Goal: Task Accomplishment & Management: Manage account settings

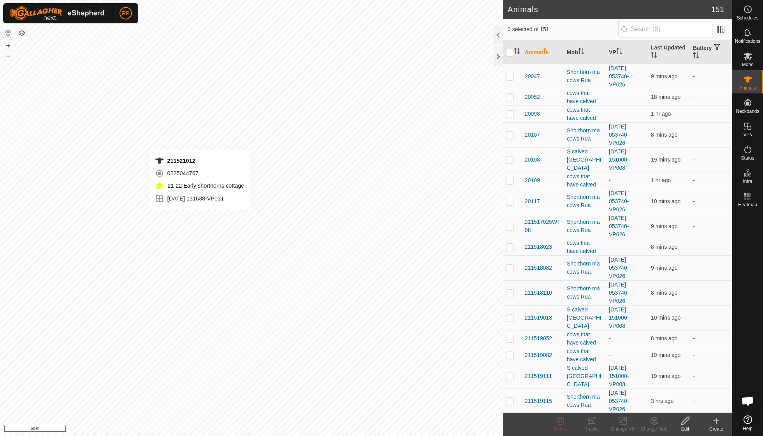
checkbox input "true"
click at [622, 422] on icon at bounding box center [623, 420] width 10 height 9
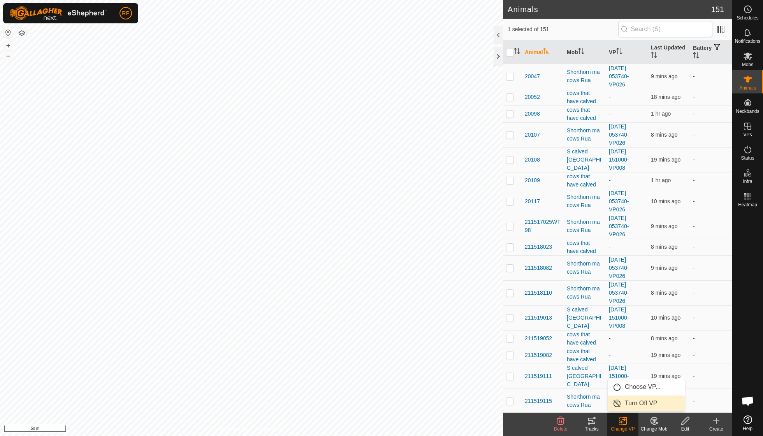
click at [633, 406] on link "Turn Off VP" at bounding box center [646, 404] width 77 height 16
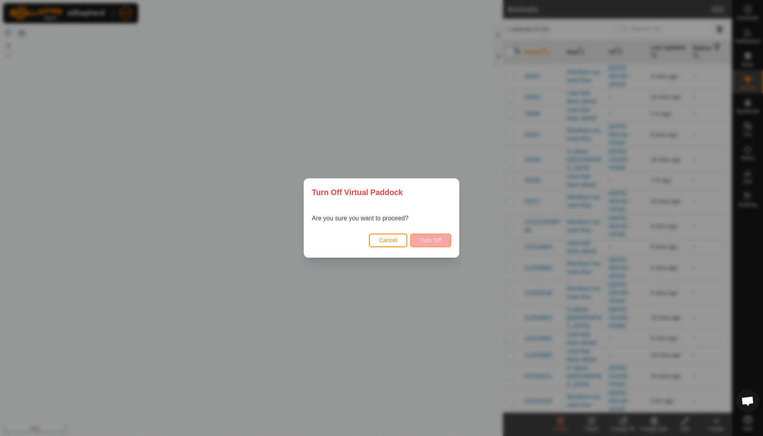
click at [435, 243] on button "Turn Off" at bounding box center [430, 241] width 41 height 14
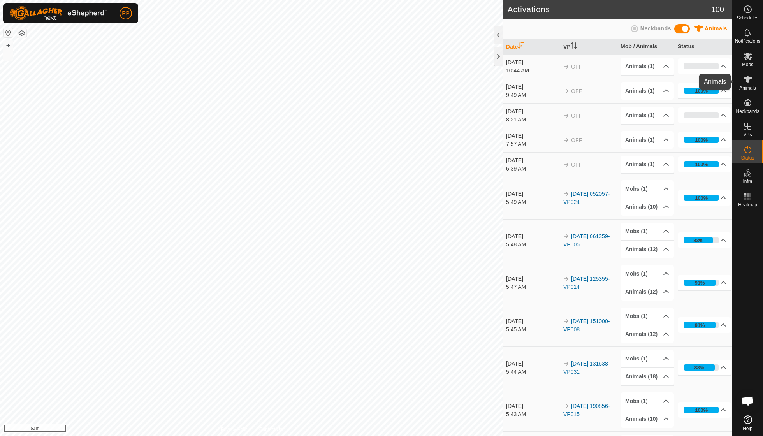
click at [746, 80] on icon at bounding box center [747, 79] width 9 height 9
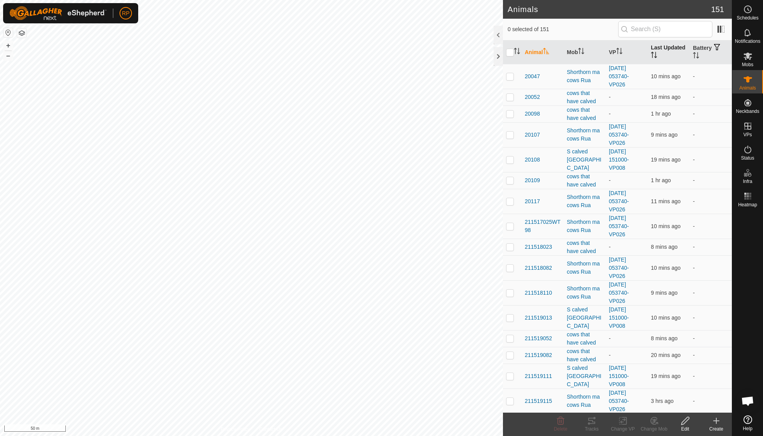
click at [659, 56] on th "Last Updated" at bounding box center [669, 52] width 42 height 24
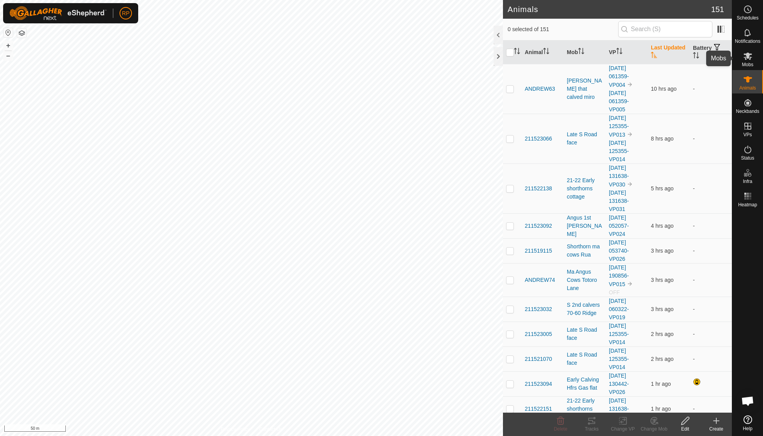
click at [752, 58] on es-mob-svg-icon at bounding box center [748, 56] width 14 height 12
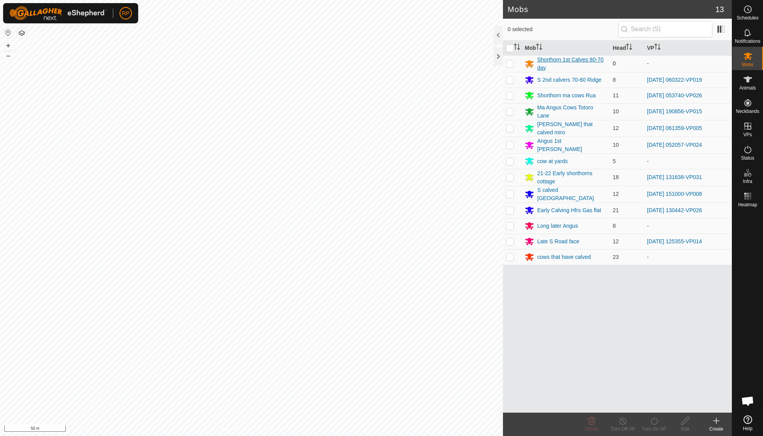
click at [563, 61] on div "Shorthorn 1st Calves 80-70 day" at bounding box center [571, 64] width 69 height 16
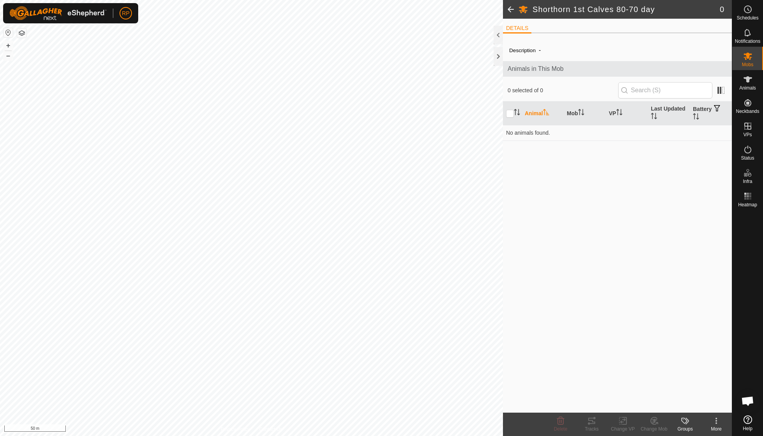
click at [715, 423] on icon at bounding box center [716, 420] width 9 height 9
click at [704, 404] on link "Edit Mob Detail" at bounding box center [692, 404] width 77 height 16
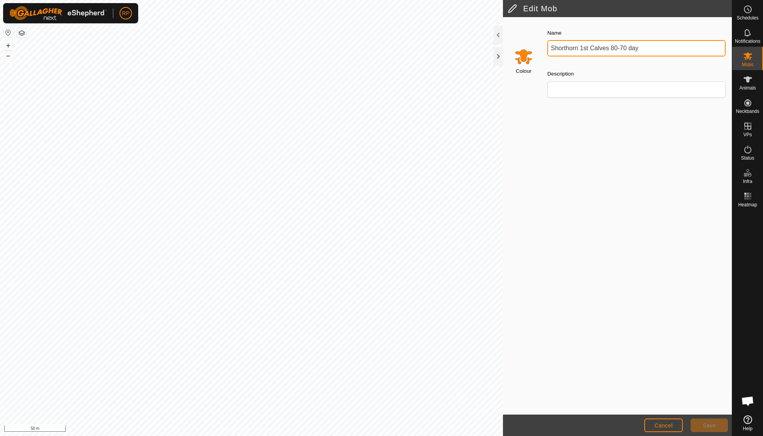
click at [650, 49] on input "Shorthorn 1st Calves 80-70 day" at bounding box center [636, 48] width 178 height 16
type input "S"
type input "N"
type input "Angus cows calved pine tree"
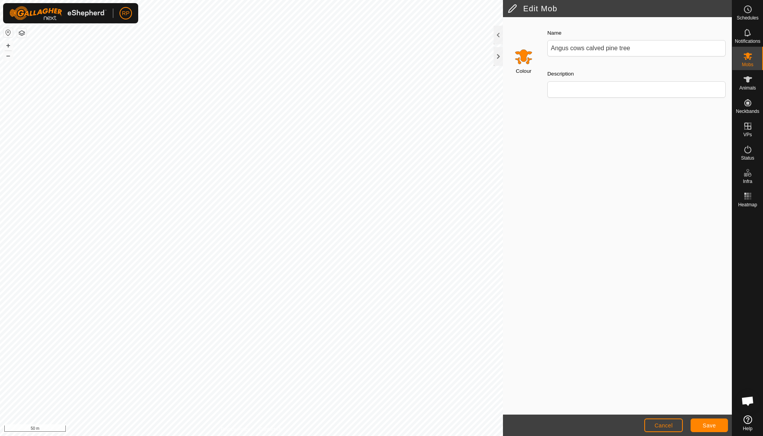
click at [707, 432] on footer "Cancel Save" at bounding box center [617, 425] width 229 height 21
click at [710, 424] on span "Save" at bounding box center [709, 425] width 13 height 6
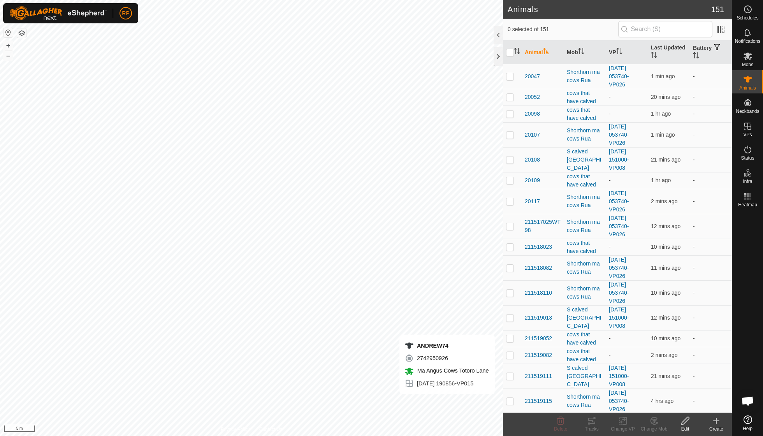
checkbox input "true"
click at [621, 419] on icon at bounding box center [623, 420] width 10 height 9
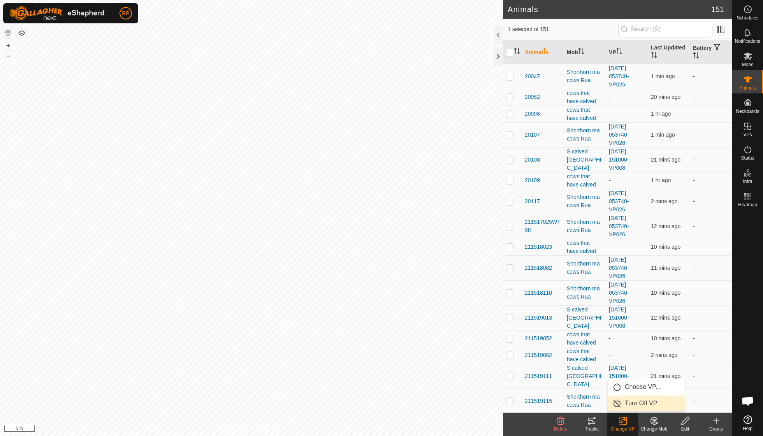
click at [633, 402] on link "Turn Off VP" at bounding box center [646, 404] width 77 height 16
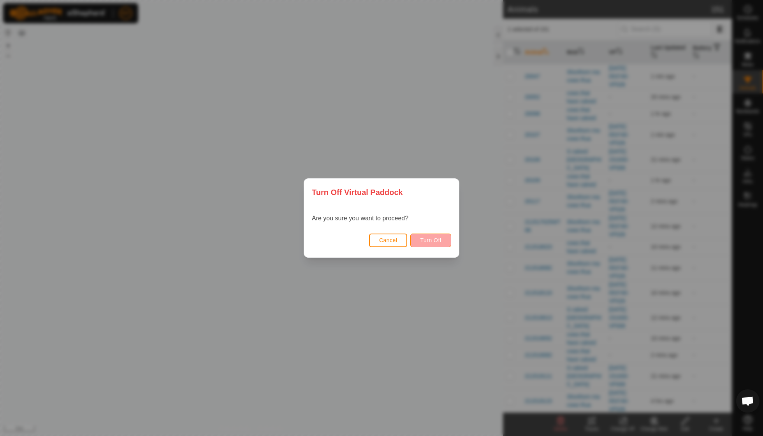
click at [429, 237] on span "Turn Off" at bounding box center [430, 240] width 21 height 6
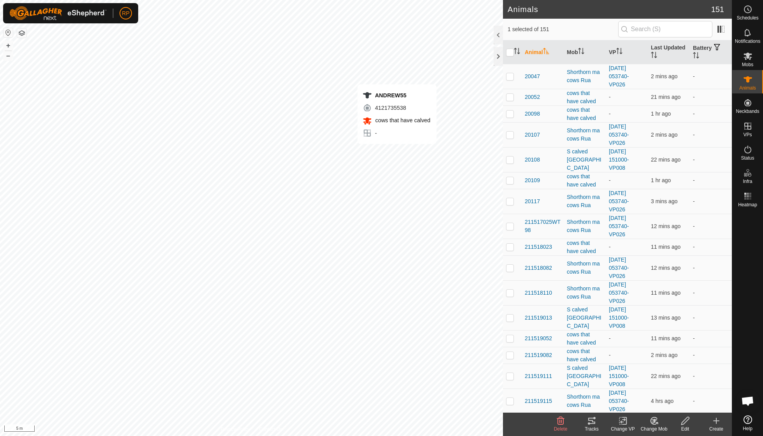
checkbox input "true"
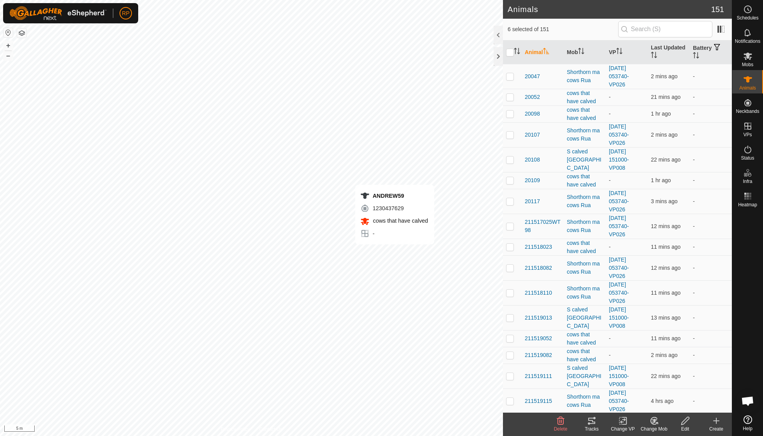
checkbox input "true"
click at [656, 421] on icon at bounding box center [654, 420] width 10 height 9
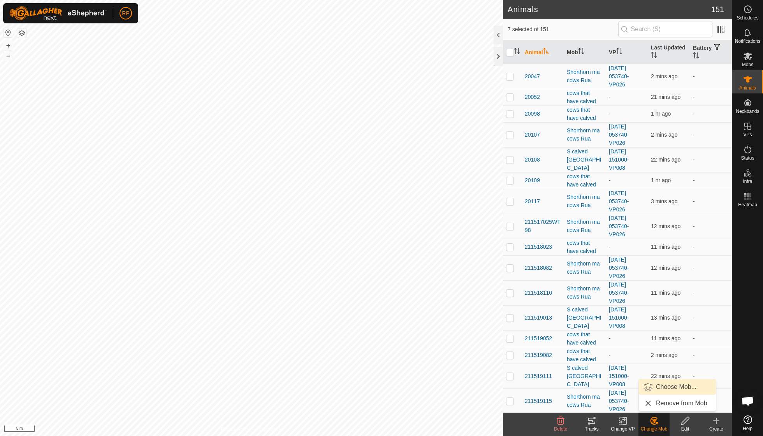
click at [670, 387] on link "Choose Mob..." at bounding box center [677, 387] width 77 height 16
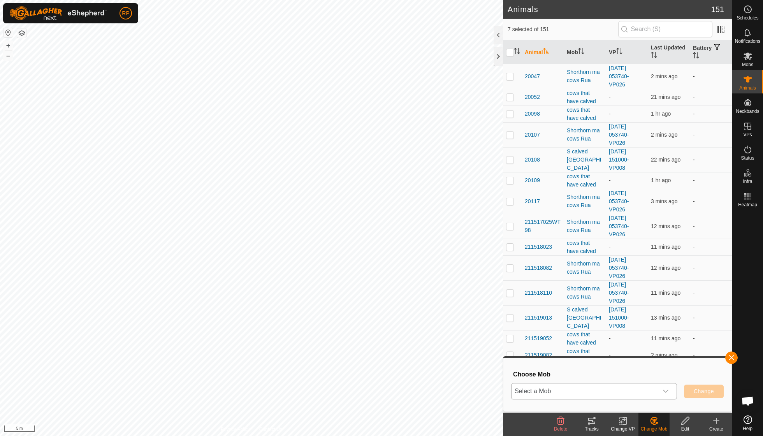
click at [665, 391] on icon "dropdown trigger" at bounding box center [666, 391] width 6 height 6
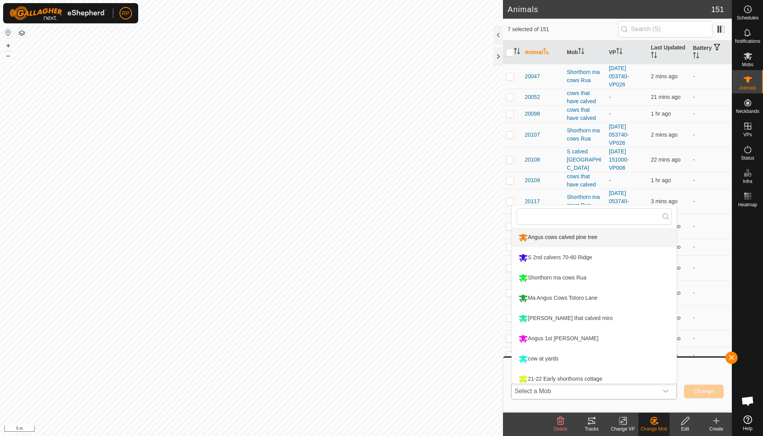
click at [582, 236] on li "Angus cows calved pine tree" at bounding box center [594, 237] width 165 height 19
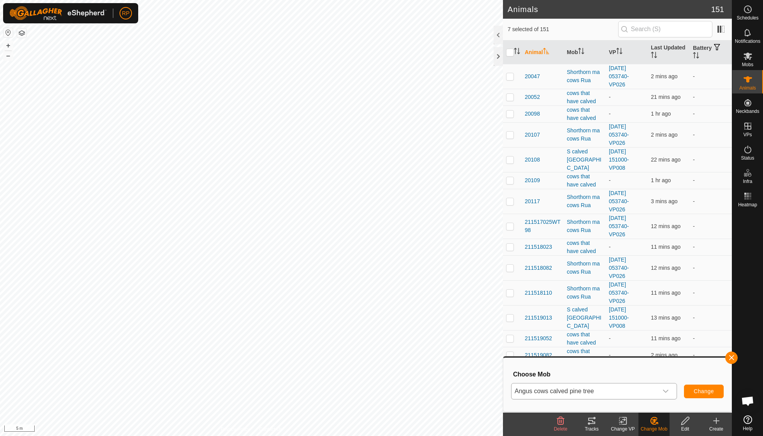
click at [700, 390] on span "Change" at bounding box center [704, 391] width 20 height 6
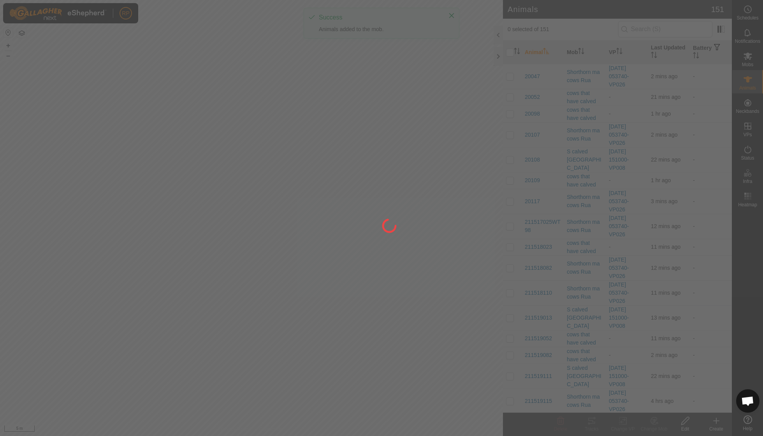
checkbox input "false"
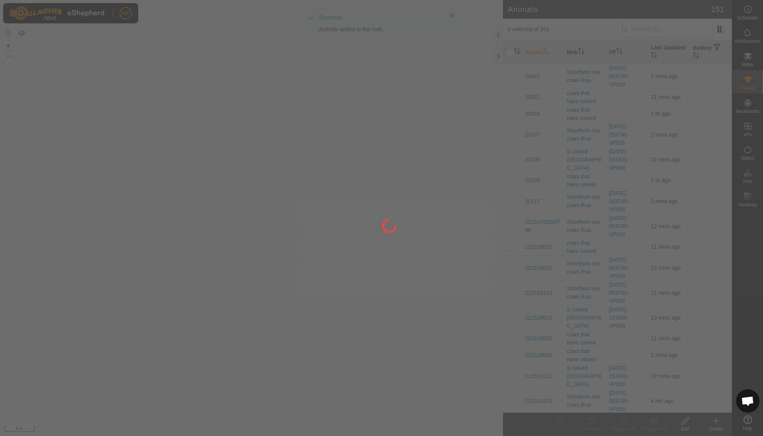
checkbox input "false"
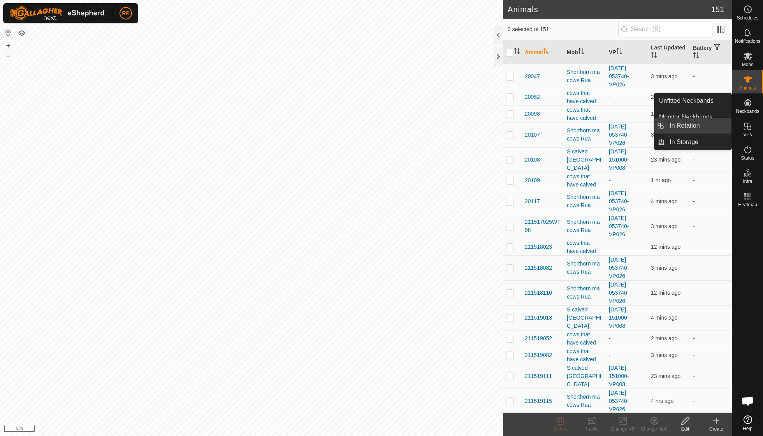
click at [704, 125] on link "In Rotation" at bounding box center [698, 126] width 67 height 16
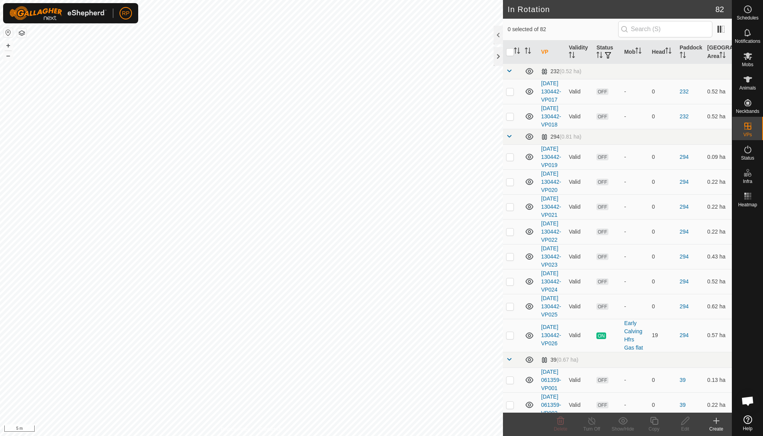
click at [717, 418] on icon at bounding box center [716, 420] width 9 height 9
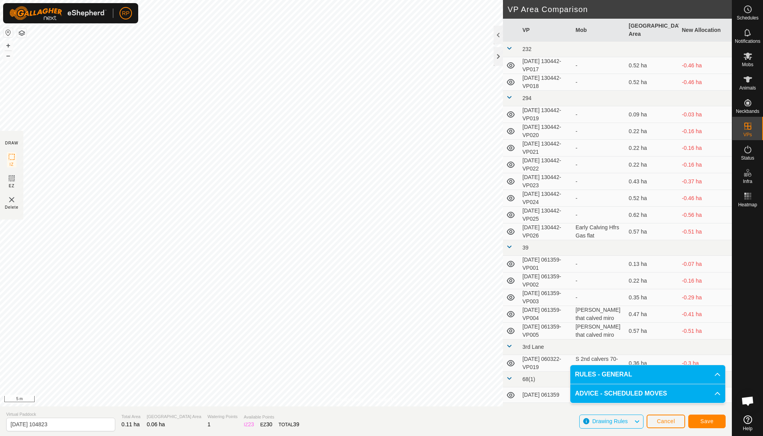
click at [709, 420] on span "Save" at bounding box center [706, 421] width 13 height 6
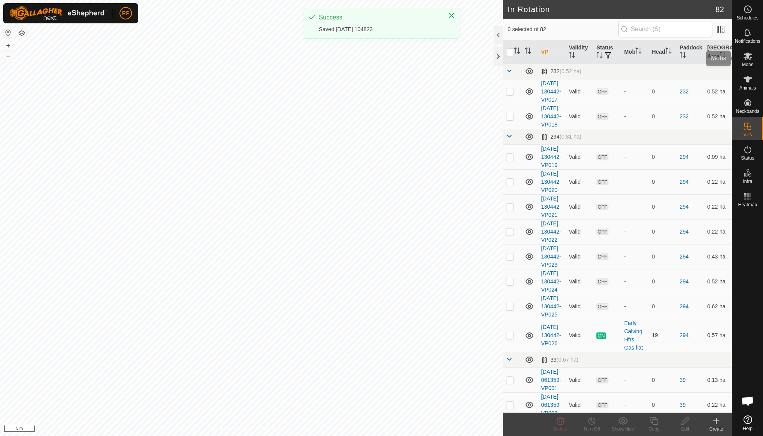
click at [745, 66] on span "Mobs" at bounding box center [747, 64] width 11 height 5
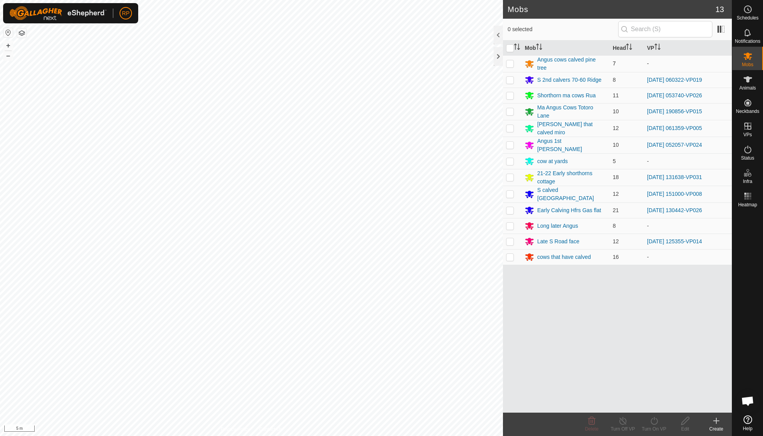
click at [512, 63] on p-checkbox at bounding box center [510, 63] width 8 height 6
checkbox input "true"
click at [650, 424] on icon at bounding box center [654, 420] width 10 height 9
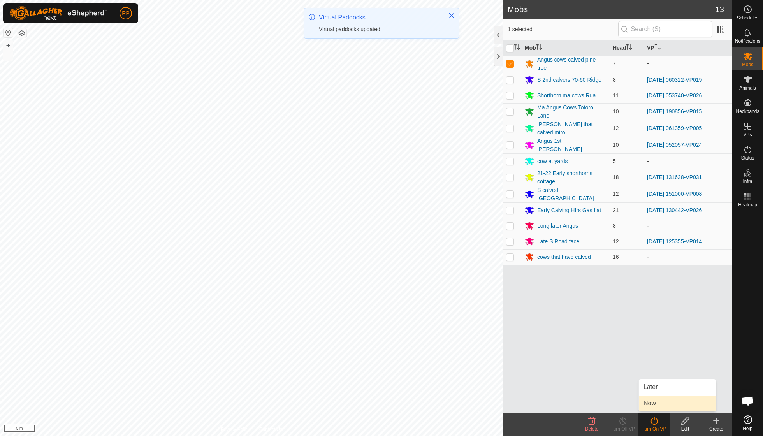
click at [653, 407] on link "Now" at bounding box center [677, 404] width 77 height 16
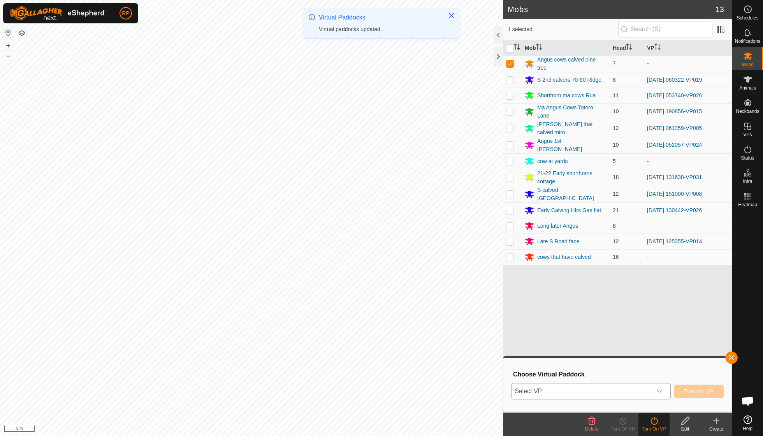
click at [661, 390] on icon "dropdown trigger" at bounding box center [659, 391] width 5 height 3
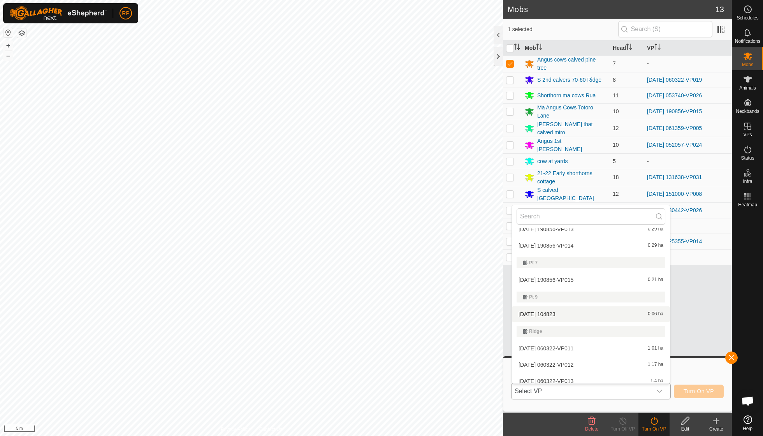
scroll to position [1125, 0]
click at [559, 303] on li "2025-09-14 104823 0.06 ha" at bounding box center [591, 311] width 158 height 16
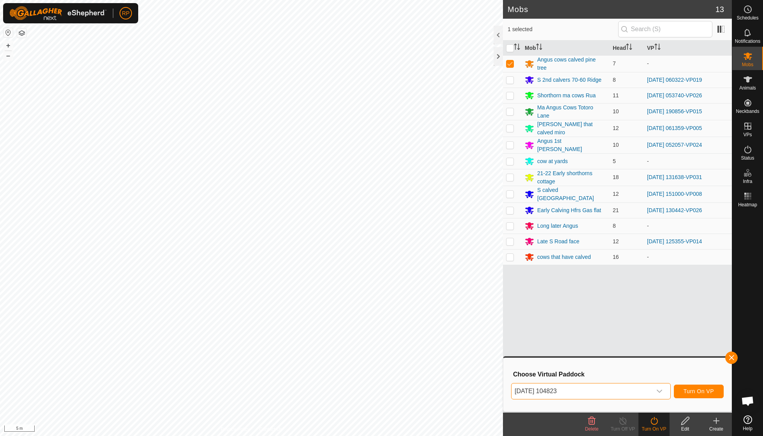
click at [698, 390] on span "Turn On VP" at bounding box center [699, 391] width 30 height 6
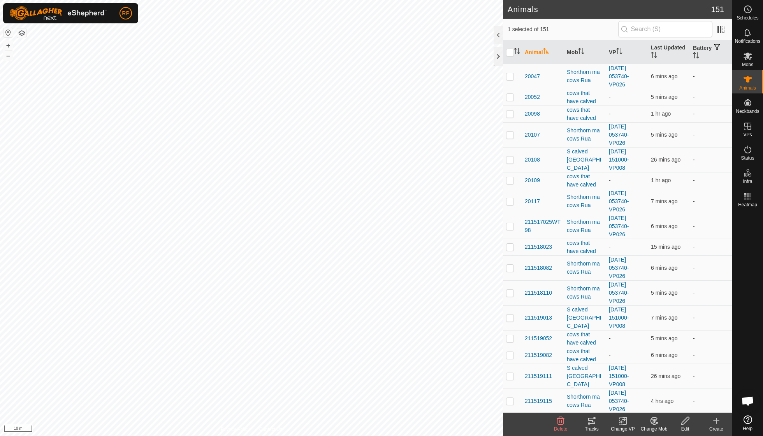
click at [656, 423] on icon at bounding box center [654, 420] width 10 height 9
click at [661, 388] on link "Choose Mob..." at bounding box center [677, 387] width 77 height 16
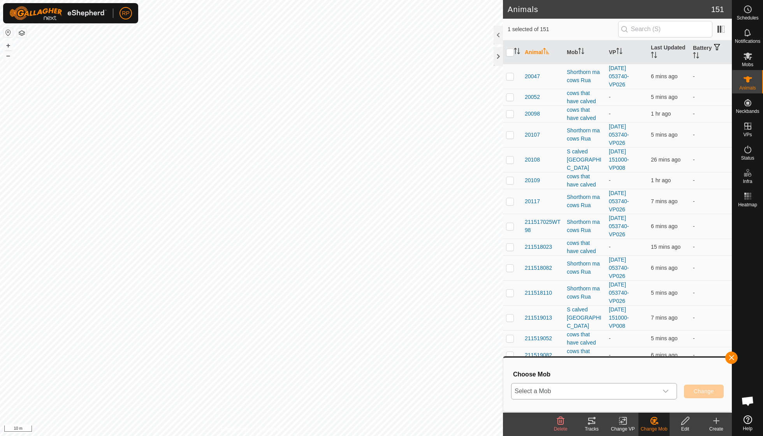
click at [666, 390] on icon "dropdown trigger" at bounding box center [666, 391] width 6 height 6
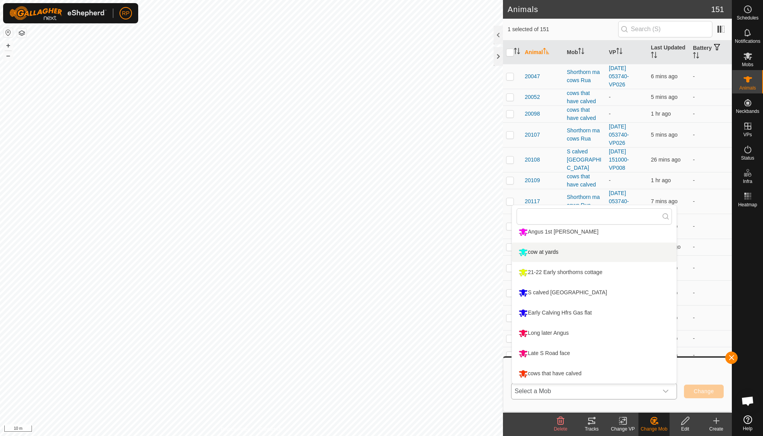
scroll to position [107, 0]
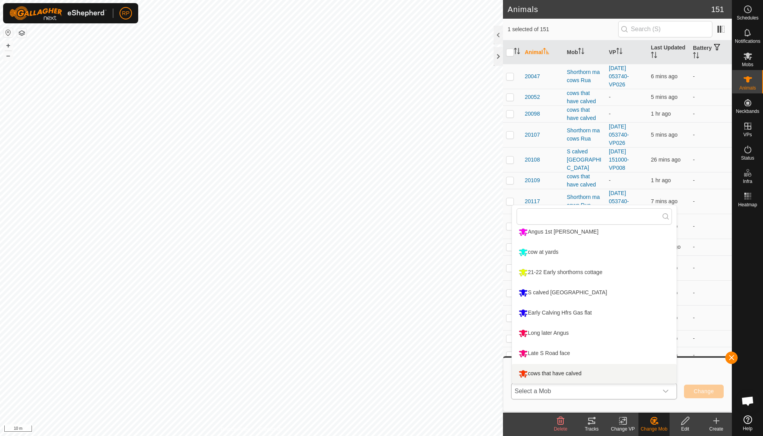
click at [566, 371] on li "cows that have calved" at bounding box center [594, 373] width 165 height 19
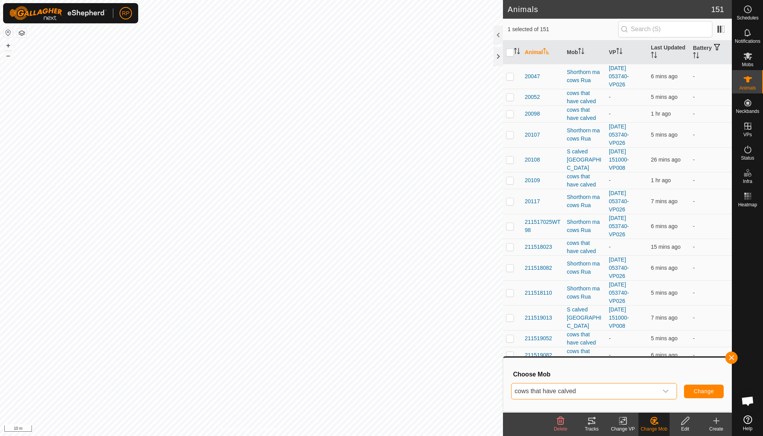
click at [698, 396] on button "Change" at bounding box center [704, 392] width 40 height 14
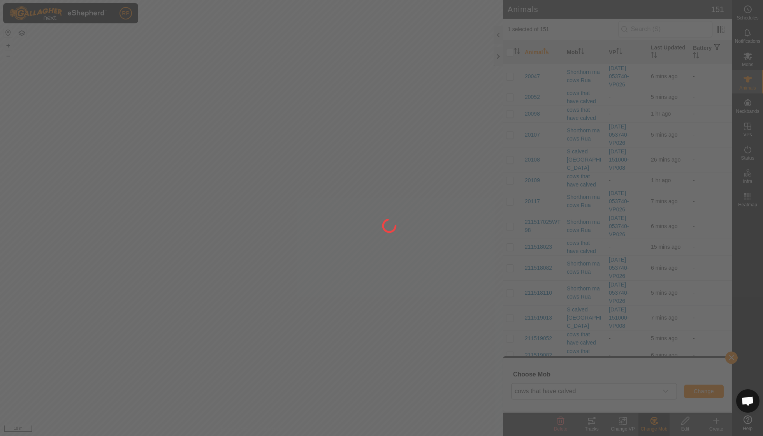
checkbox input "false"
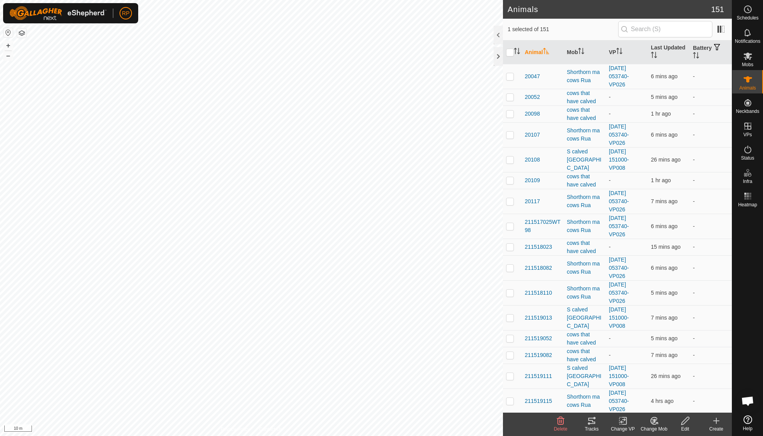
click at [656, 420] on icon at bounding box center [654, 421] width 5 height 4
click at [661, 387] on link "Choose Mob..." at bounding box center [677, 387] width 77 height 16
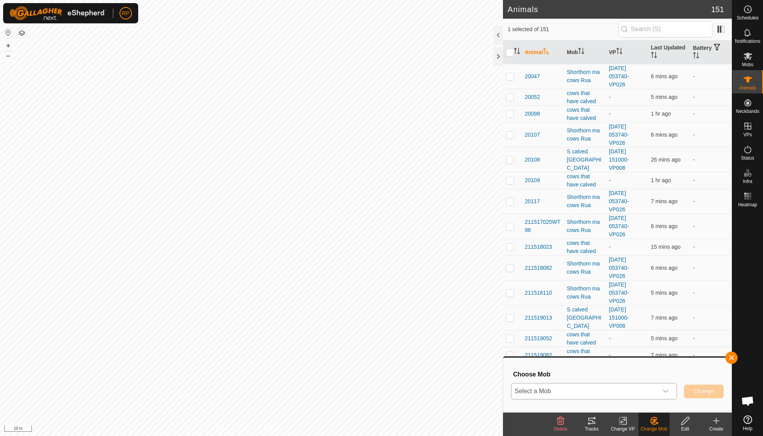
click at [667, 391] on icon "dropdown trigger" at bounding box center [666, 391] width 6 height 6
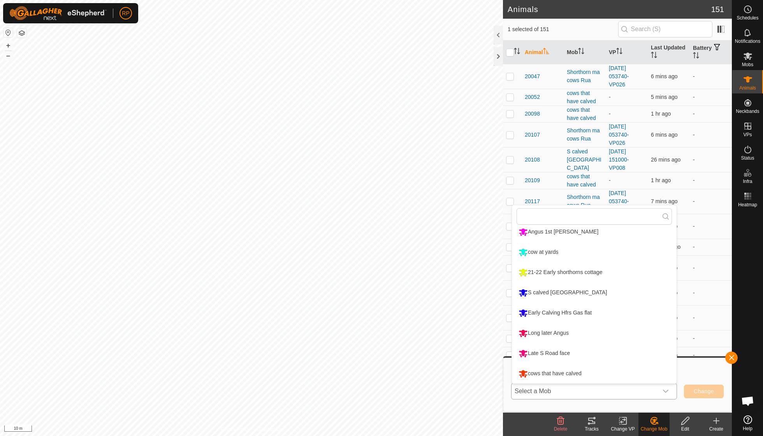
click at [565, 373] on li "cows that have calved" at bounding box center [594, 373] width 165 height 19
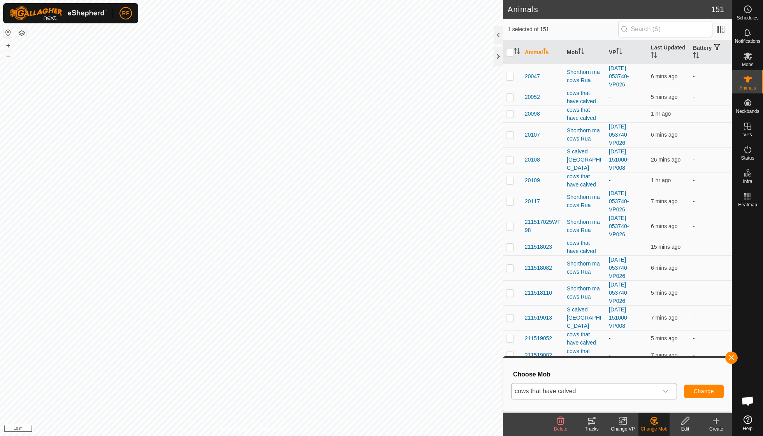
click at [707, 392] on span "Change" at bounding box center [704, 391] width 20 height 6
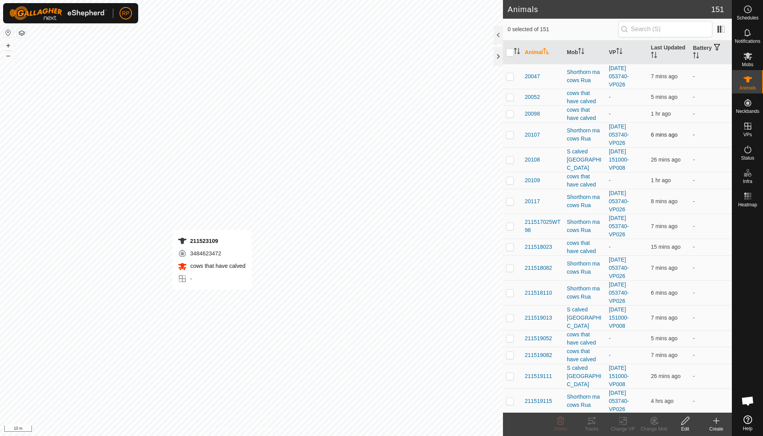
checkbox input "true"
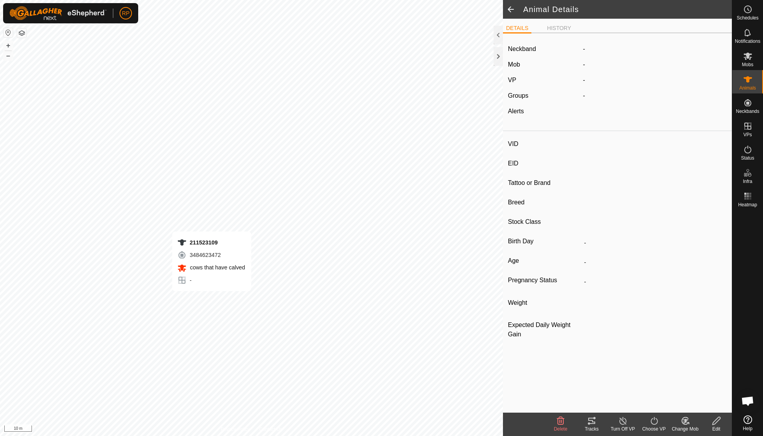
type input "211523109"
type input "-"
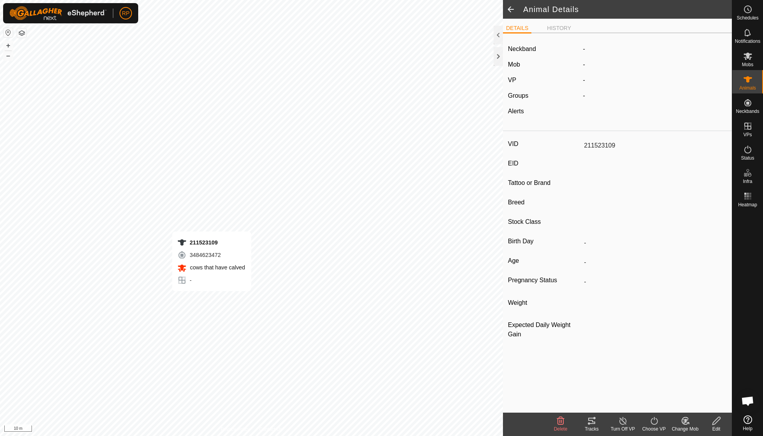
type input "0 kg"
type input "-"
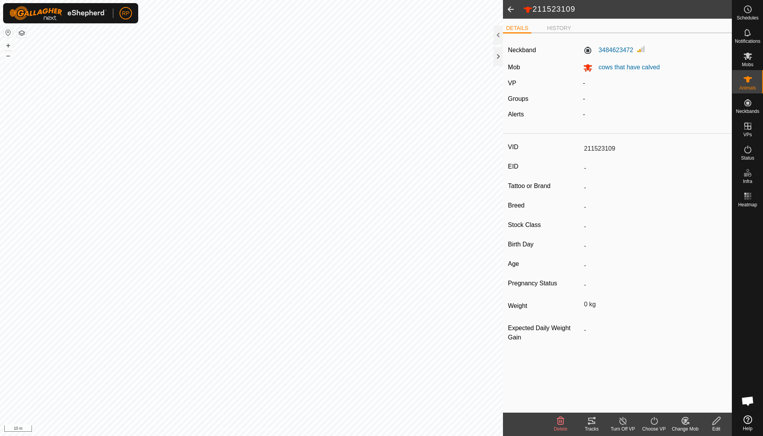
click at [620, 146] on input "211523109" at bounding box center [654, 148] width 146 height 13
click at [717, 422] on icon at bounding box center [716, 421] width 8 height 8
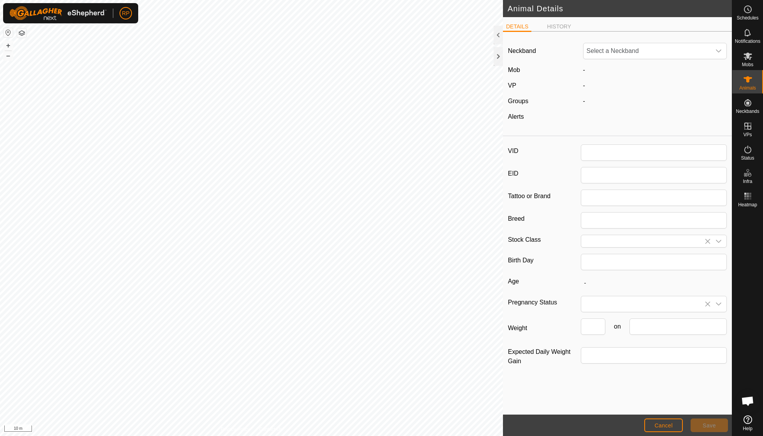
type input "211523109"
type input "0"
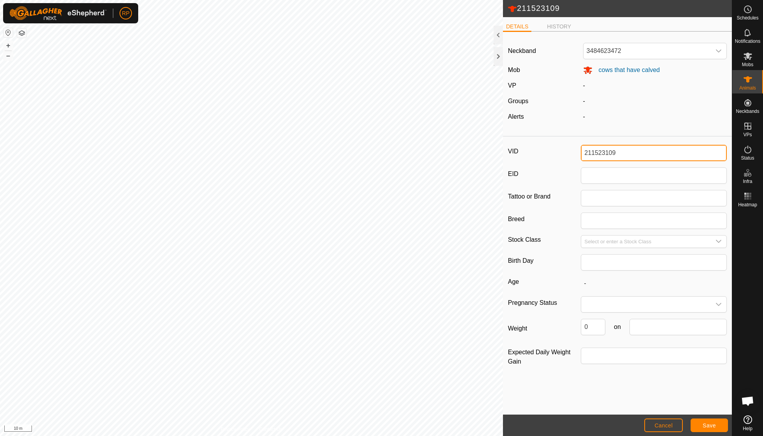
click at [632, 156] on input "211523109" at bounding box center [654, 153] width 146 height 16
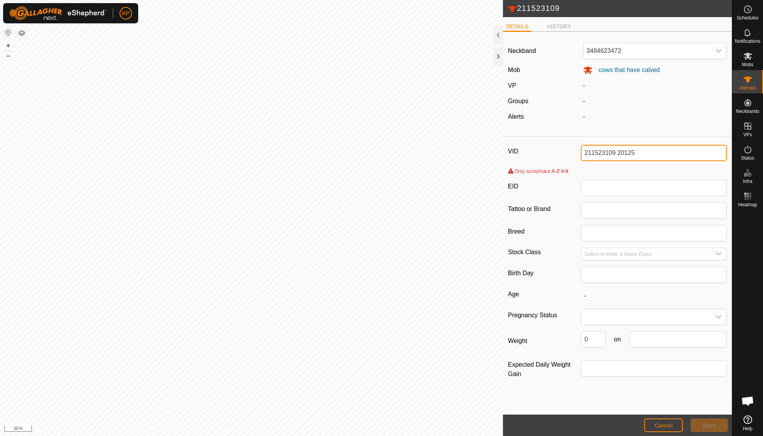
click at [618, 155] on input "211523109 20125" at bounding box center [654, 153] width 146 height 16
click at [650, 196] on input "EID" at bounding box center [654, 188] width 146 height 16
click at [599, 155] on input "211523109 pink 20125" at bounding box center [654, 153] width 146 height 16
click at [622, 194] on input "EID" at bounding box center [654, 188] width 146 height 16
click at [642, 153] on input "3109 pink 20125" at bounding box center [654, 153] width 146 height 16
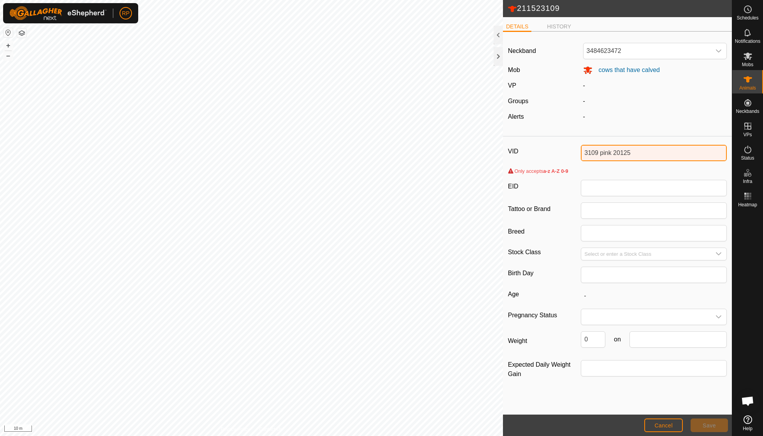
click at [611, 153] on input "3109 pink 20125" at bounding box center [654, 153] width 146 height 16
click at [621, 153] on input "3109 20125" at bounding box center [654, 153] width 146 height 16
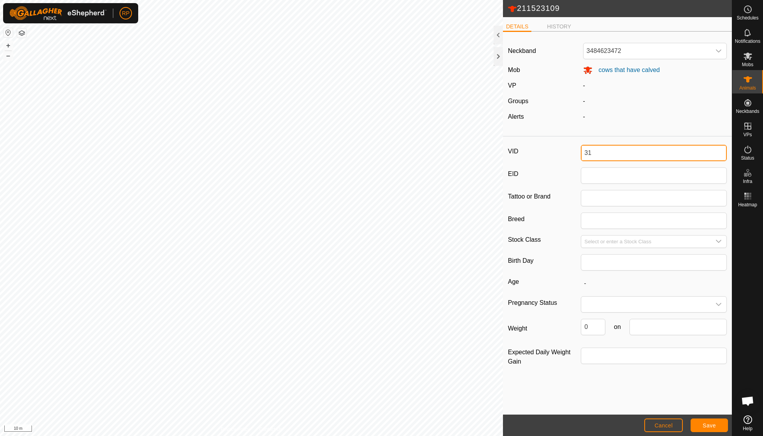
type input "3"
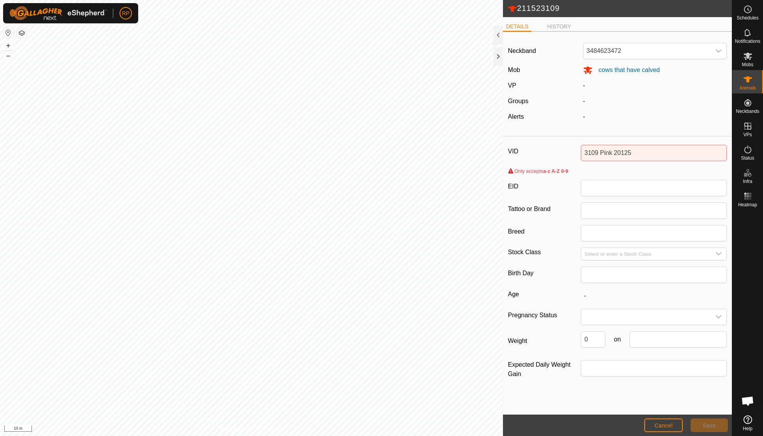
click at [597, 223] on div "VID 3109 Pink 20125 Only accepts a-z A-Z 0-9 EID Tattoo or Brand Breed Stock Cl…" at bounding box center [617, 266] width 229 height 253
click at [594, 210] on input "Tattoo or Brand" at bounding box center [654, 210] width 146 height 16
click at [595, 190] on input "EID" at bounding box center [654, 188] width 146 height 16
click at [636, 155] on input "3109 Pink 20125" at bounding box center [654, 153] width 146 height 16
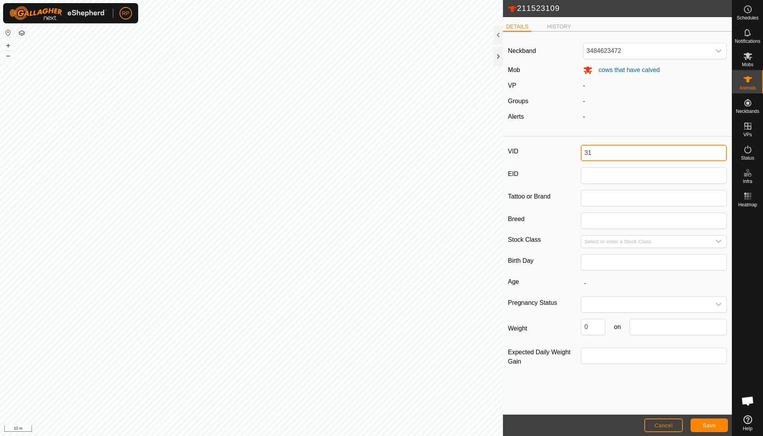
type input "3"
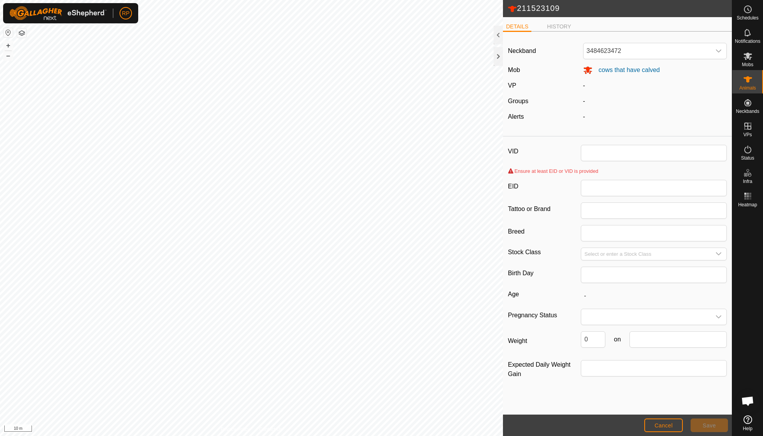
click at [659, 425] on span "Cancel" at bounding box center [663, 425] width 18 height 6
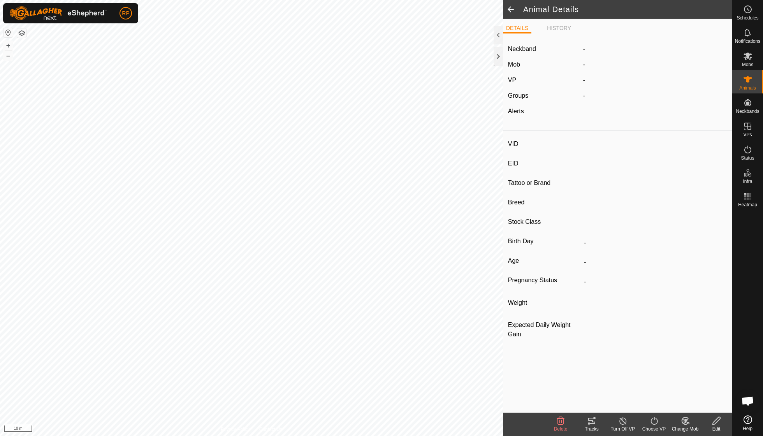
type input "211523109"
type input "-"
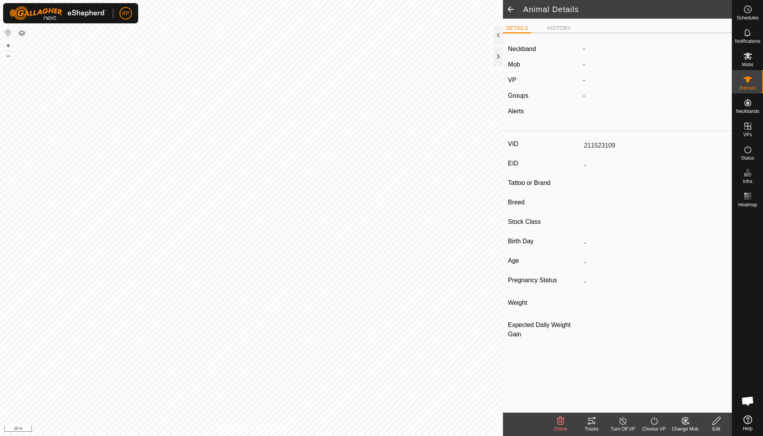
type input "0 kg"
type input "-"
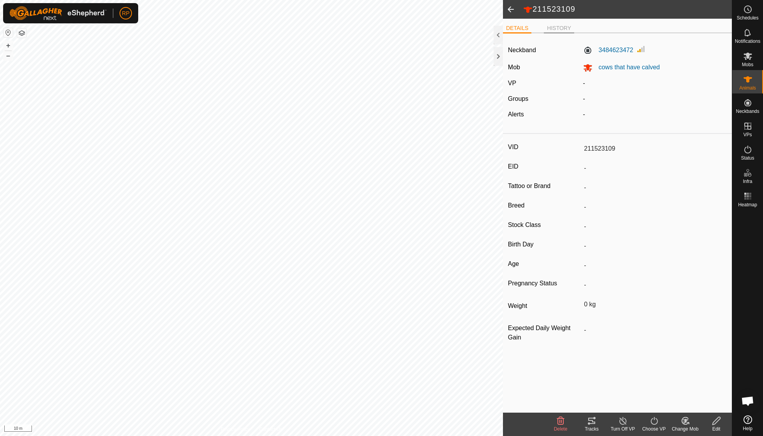
click at [558, 25] on li "HISTORY" at bounding box center [559, 28] width 30 height 9
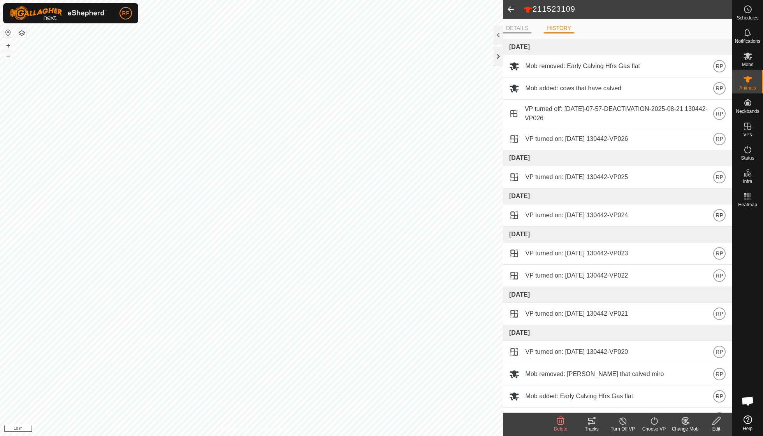
click at [522, 29] on li "DETAILS" at bounding box center [517, 28] width 28 height 9
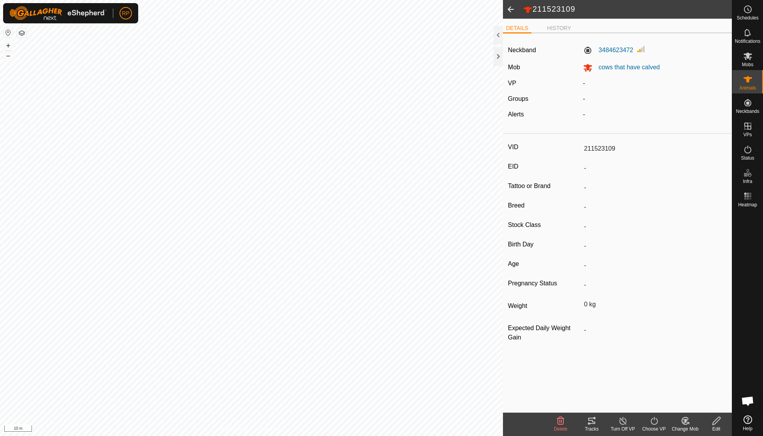
click at [573, 14] on header "211523109" at bounding box center [617, 9] width 229 height 19
click at [715, 421] on icon at bounding box center [717, 420] width 10 height 9
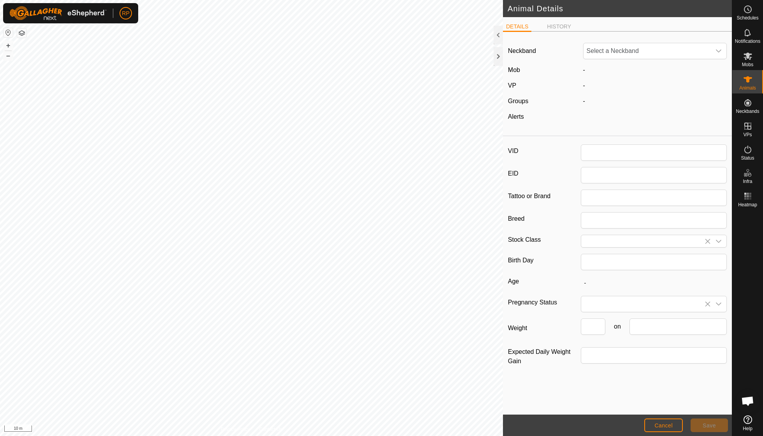
type input "211523109"
type input "0"
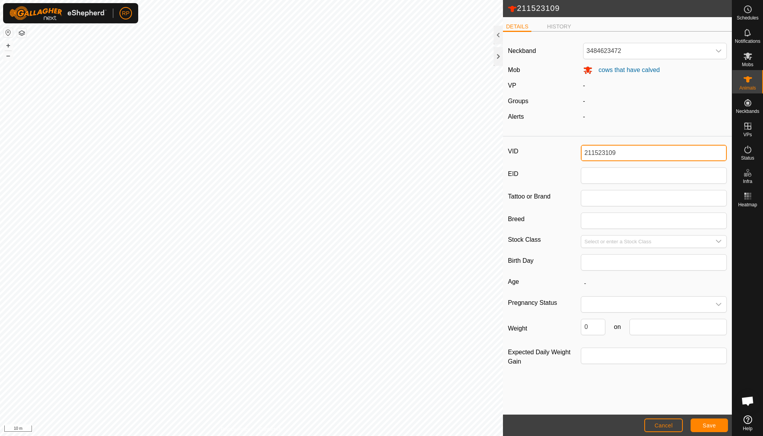
click at [628, 155] on input "211523109" at bounding box center [654, 153] width 146 height 16
click at [711, 428] on span "Save" at bounding box center [709, 425] width 13 height 6
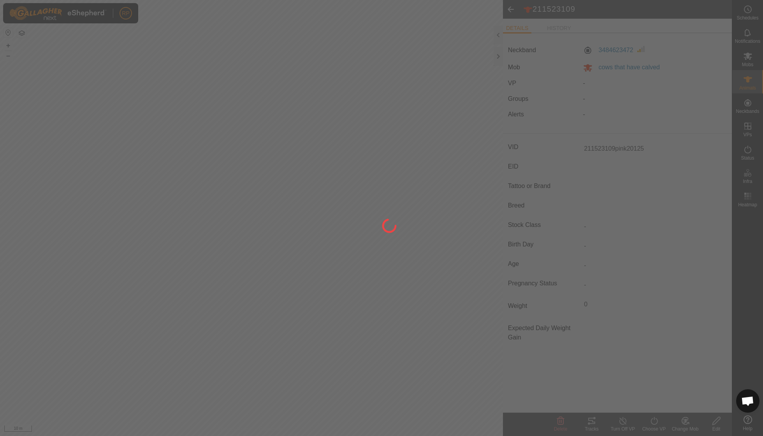
type input "211523109pink20125"
type input "-"
type input "0 kg"
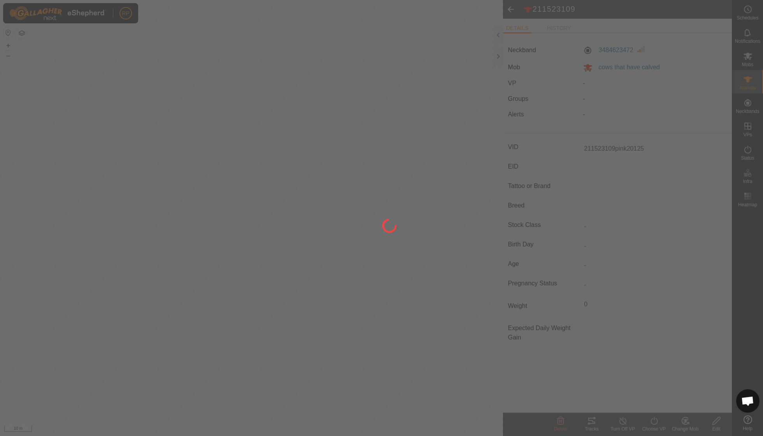
type input "-"
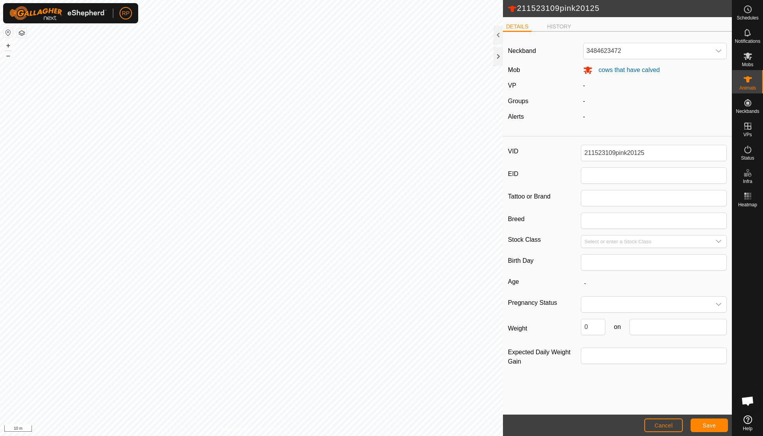
click at [710, 427] on span "Save" at bounding box center [709, 425] width 13 height 6
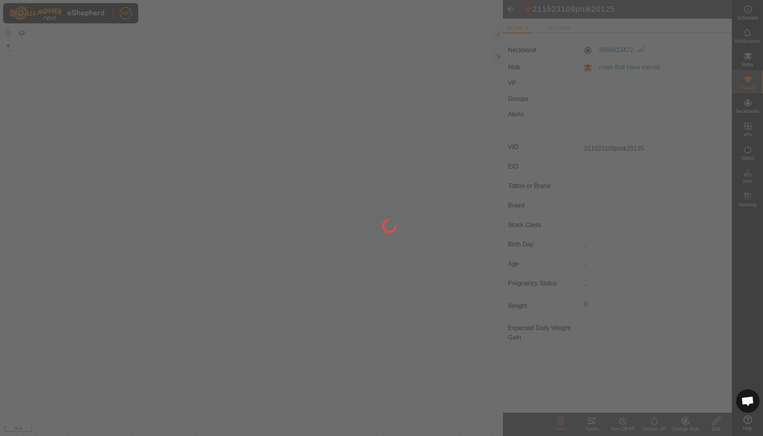
type input "-"
type input "0 kg"
type input "-"
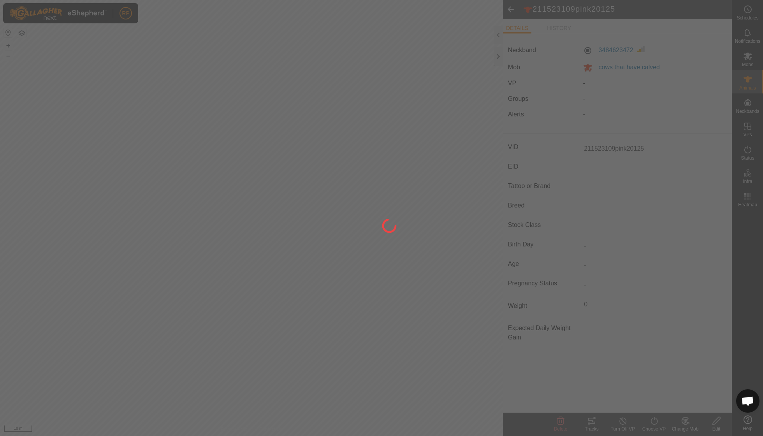
type input "-"
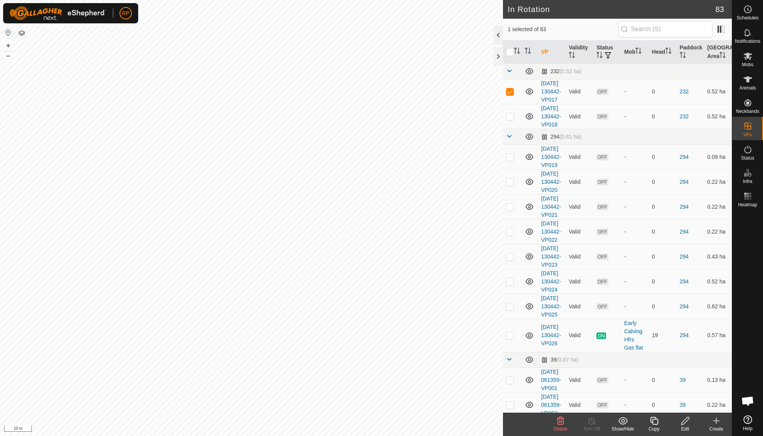
checkbox input "true"
checkbox input "false"
